Goal: Task Accomplishment & Management: Use online tool/utility

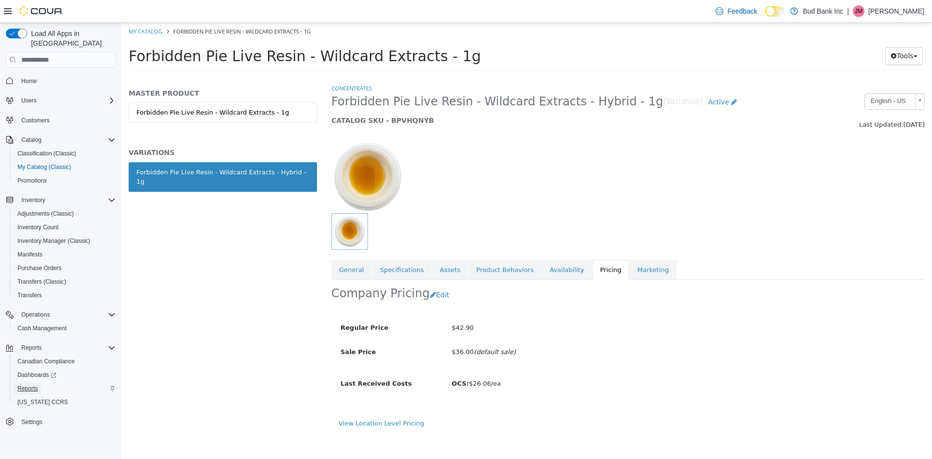
click at [32, 382] on span "Reports" at bounding box center [27, 388] width 20 height 12
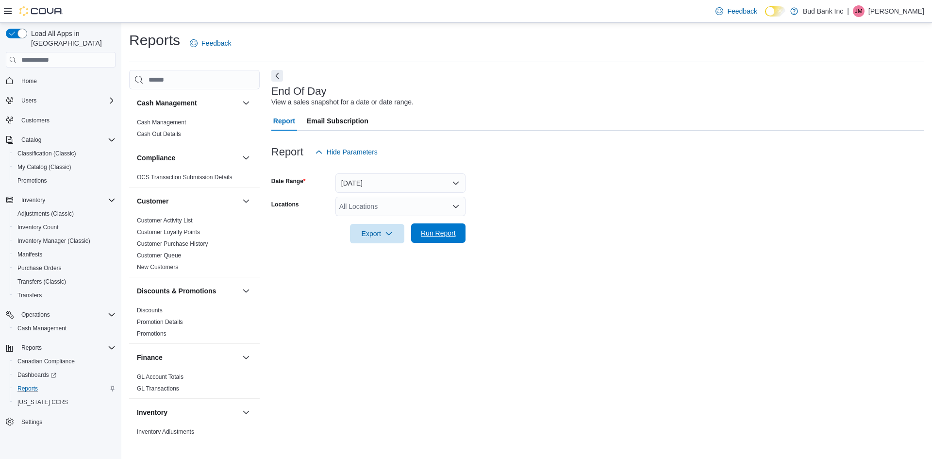
click at [447, 238] on span "Run Report" at bounding box center [438, 233] width 35 height 10
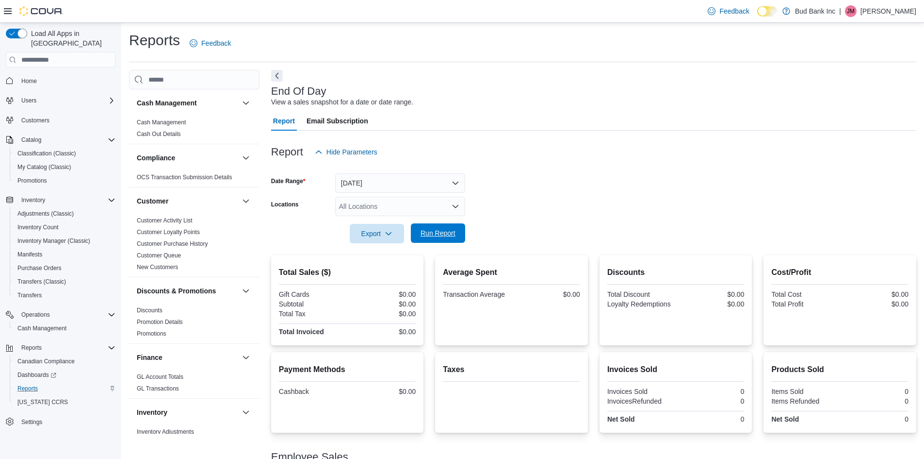
click at [447, 238] on span "Run Report" at bounding box center [438, 233] width 35 height 10
click at [524, 186] on form "Date Range [DATE] Locations All Locations Export Run Report" at bounding box center [593, 203] width 645 height 82
click at [443, 231] on span "Run Report" at bounding box center [438, 233] width 35 height 10
click at [606, 191] on form "Date Range [DATE] Locations All Locations Export Run Report" at bounding box center [593, 203] width 645 height 82
click at [568, 121] on div "Report Email Subscription" at bounding box center [593, 120] width 645 height 19
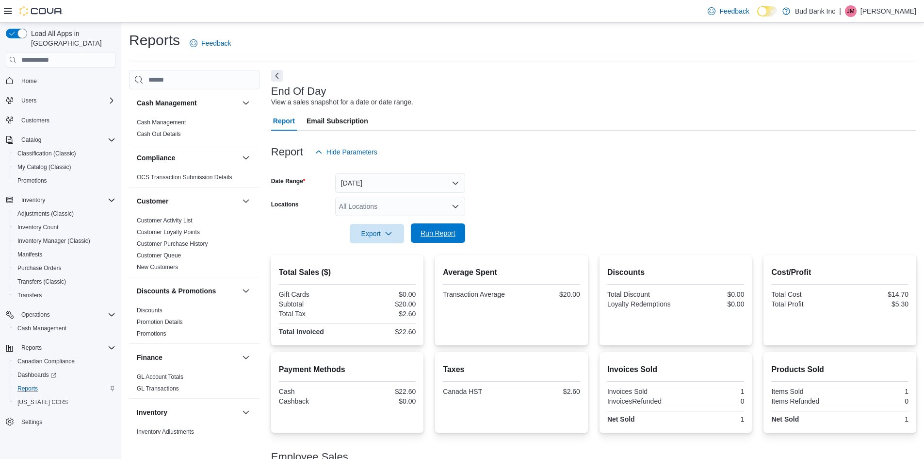
click at [449, 232] on span "Run Report" at bounding box center [438, 233] width 35 height 10
click at [566, 211] on form "Date Range [DATE] Locations All Locations Export Run Report" at bounding box center [593, 203] width 645 height 82
click at [438, 237] on span "Run Report" at bounding box center [438, 233] width 35 height 10
click at [512, 204] on form "Date Range [DATE] Locations All Locations Export Run Report" at bounding box center [593, 203] width 645 height 82
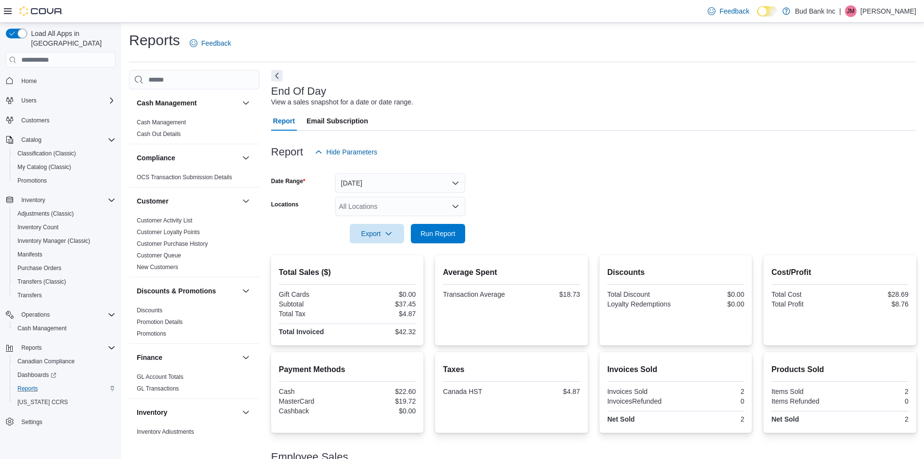
click at [546, 171] on div at bounding box center [593, 168] width 645 height 12
click at [442, 227] on span "Run Report" at bounding box center [438, 232] width 43 height 19
click at [456, 235] on span "Run Report" at bounding box center [438, 232] width 43 height 19
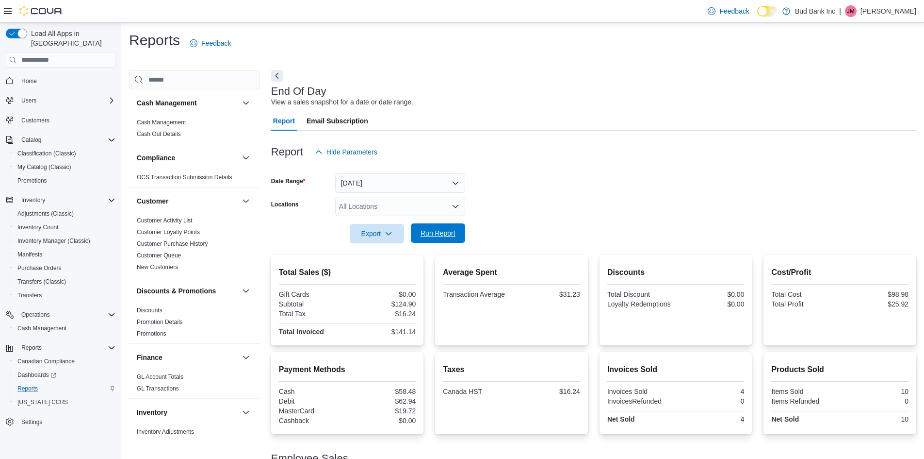
click at [440, 240] on span "Run Report" at bounding box center [438, 232] width 43 height 19
